Goal: Transaction & Acquisition: Subscribe to service/newsletter

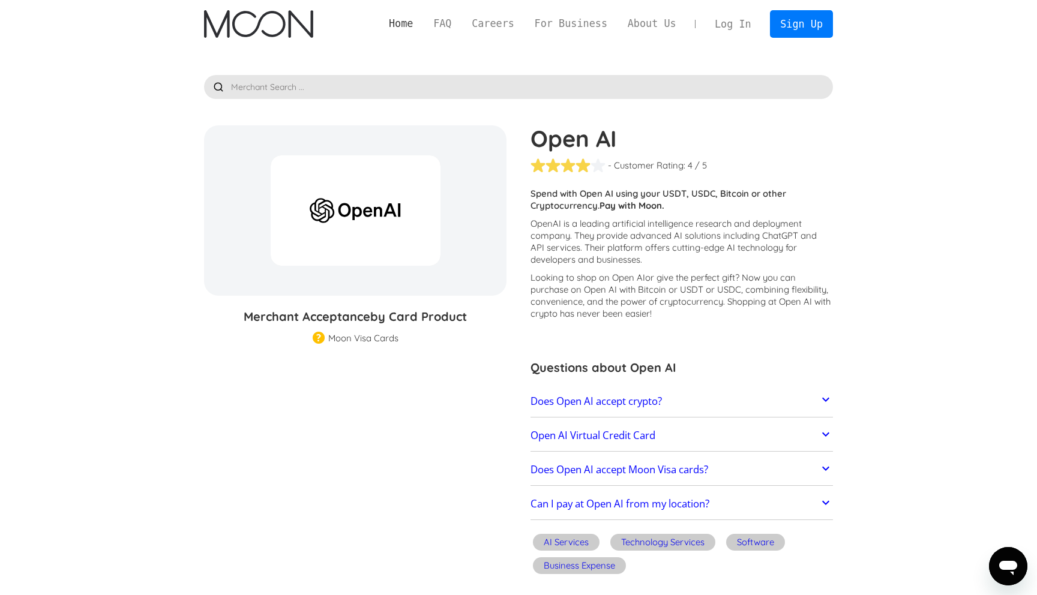
click at [399, 19] on link "Home" at bounding box center [401, 23] width 44 height 15
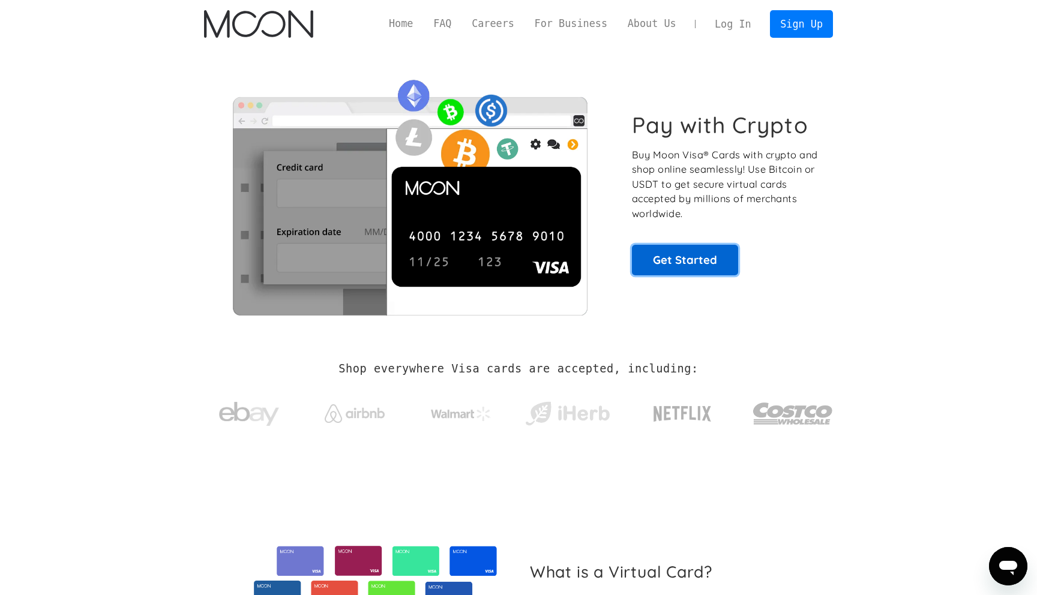
click at [693, 270] on link "Get Started" at bounding box center [685, 260] width 106 height 30
